Goal: Task Accomplishment & Management: Manage account settings

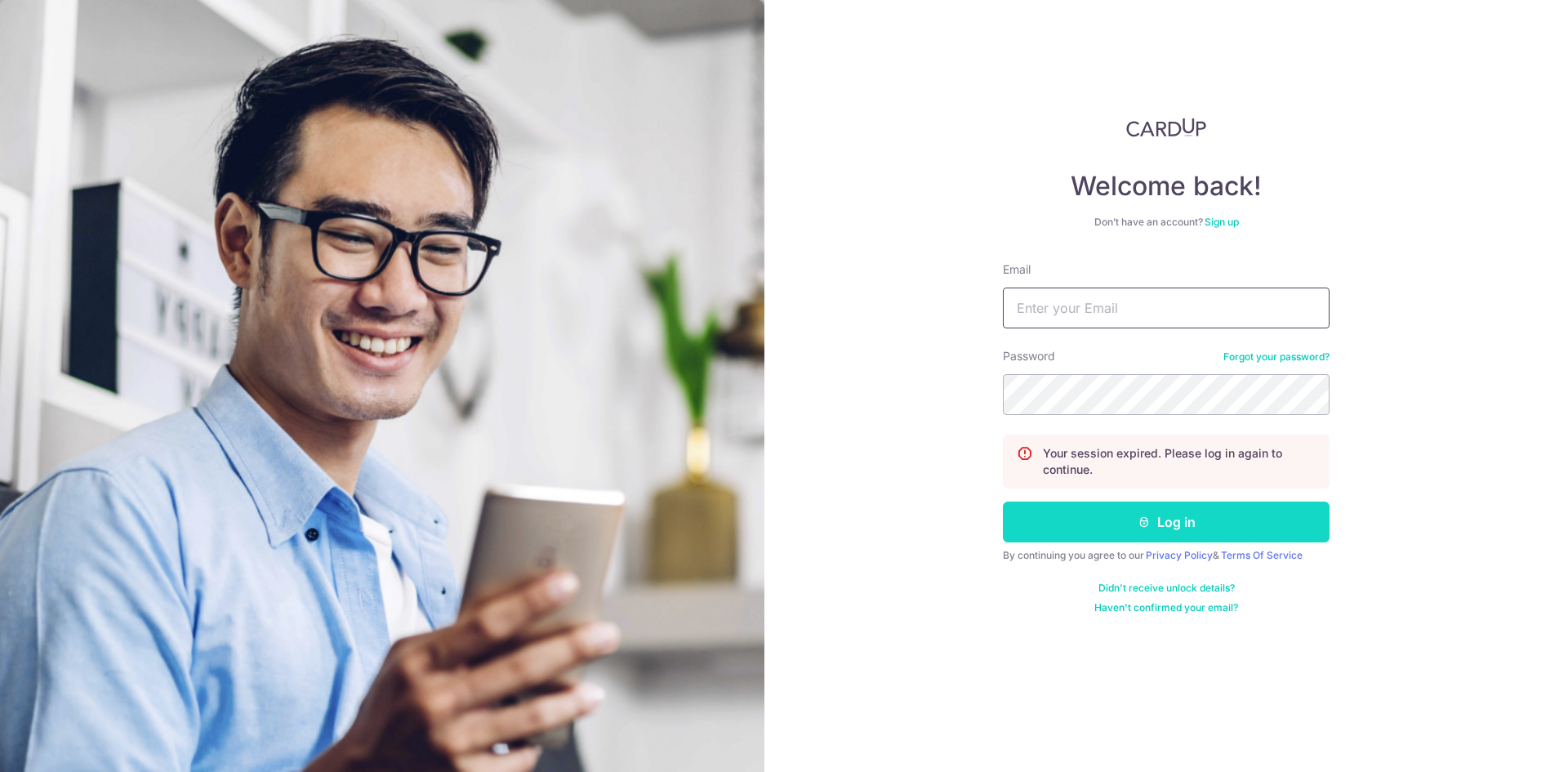
type input "[EMAIL_ADDRESS][DOMAIN_NAME]"
click at [1068, 539] on button "Log in" at bounding box center [1166, 522] width 327 height 41
